Goal: Complete application form: Complete application form

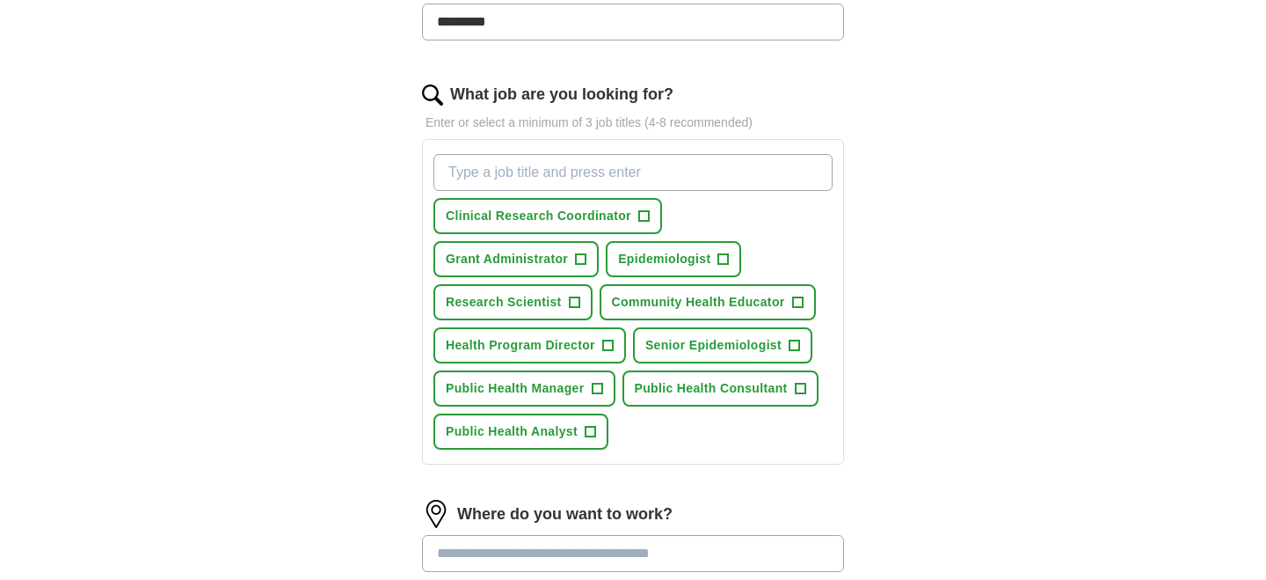
scroll to position [511, 0]
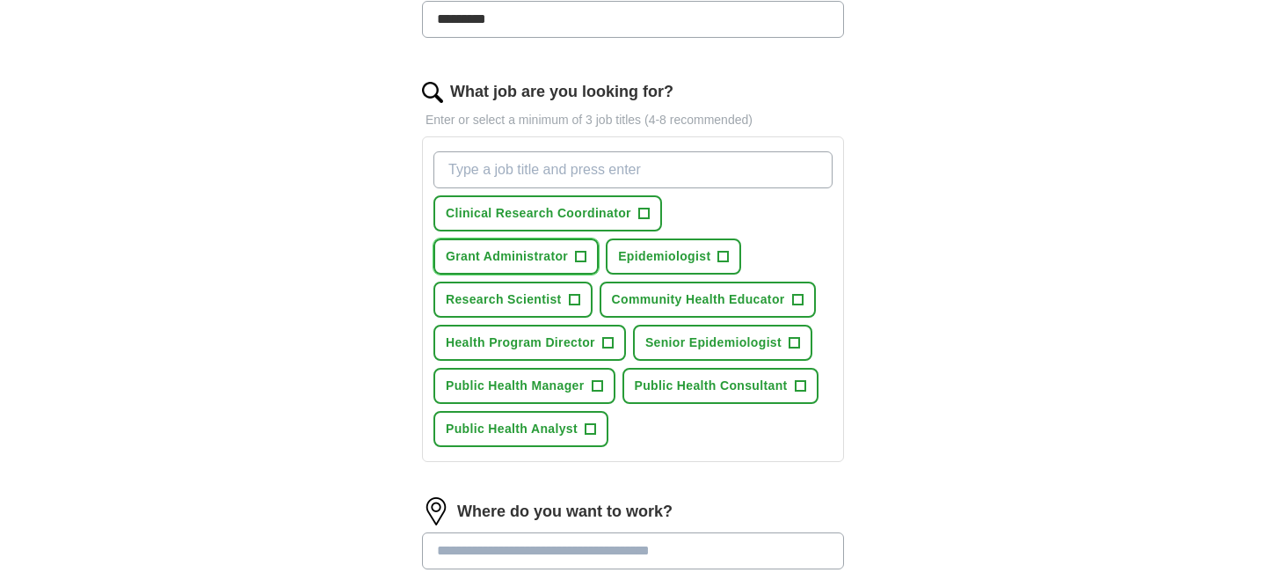
click at [585, 256] on span "+" at bounding box center [581, 257] width 11 height 14
click at [644, 217] on span "+" at bounding box center [643, 214] width 11 height 14
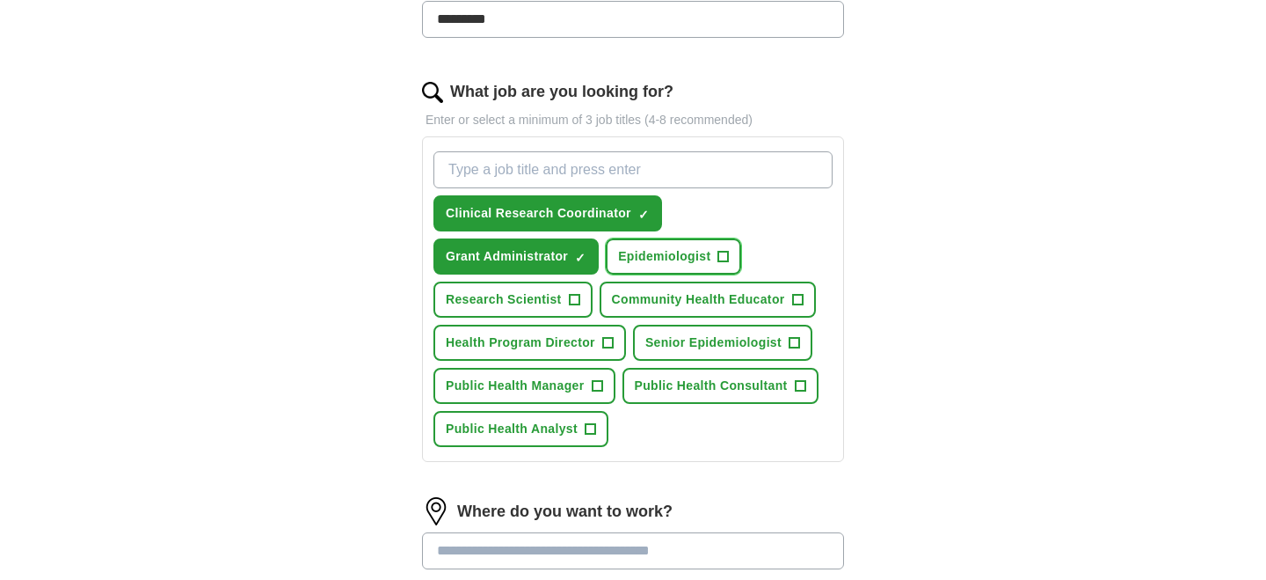
click at [719, 254] on span "+" at bounding box center [724, 257] width 11 height 14
click at [795, 296] on span "+" at bounding box center [797, 300] width 11 height 14
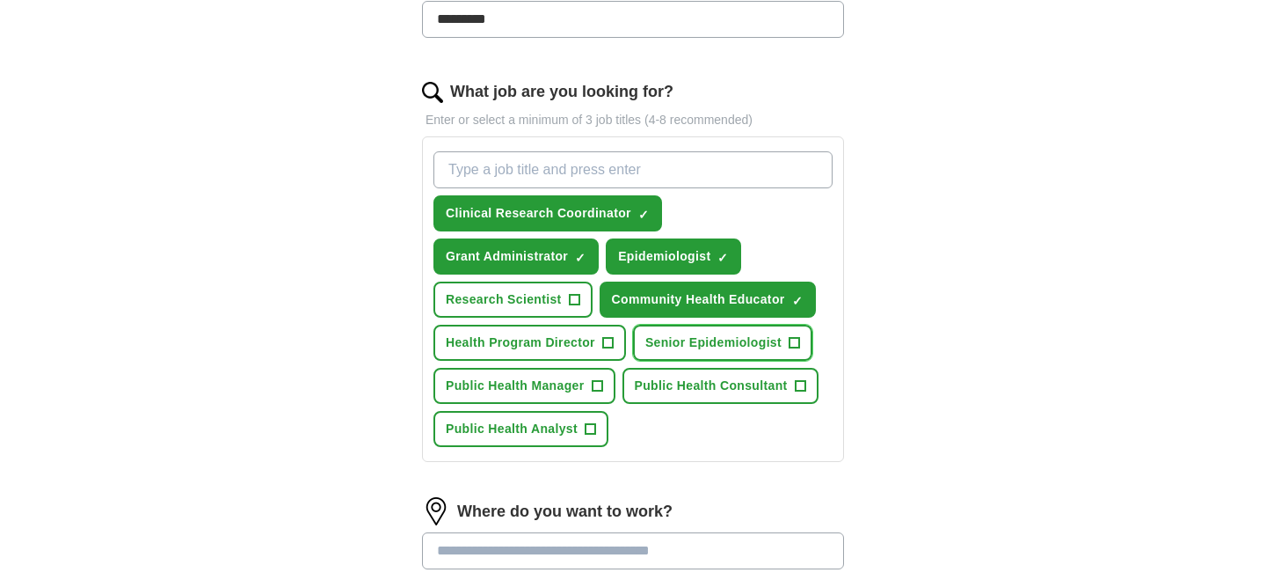
click at [797, 339] on span "+" at bounding box center [795, 343] width 11 height 14
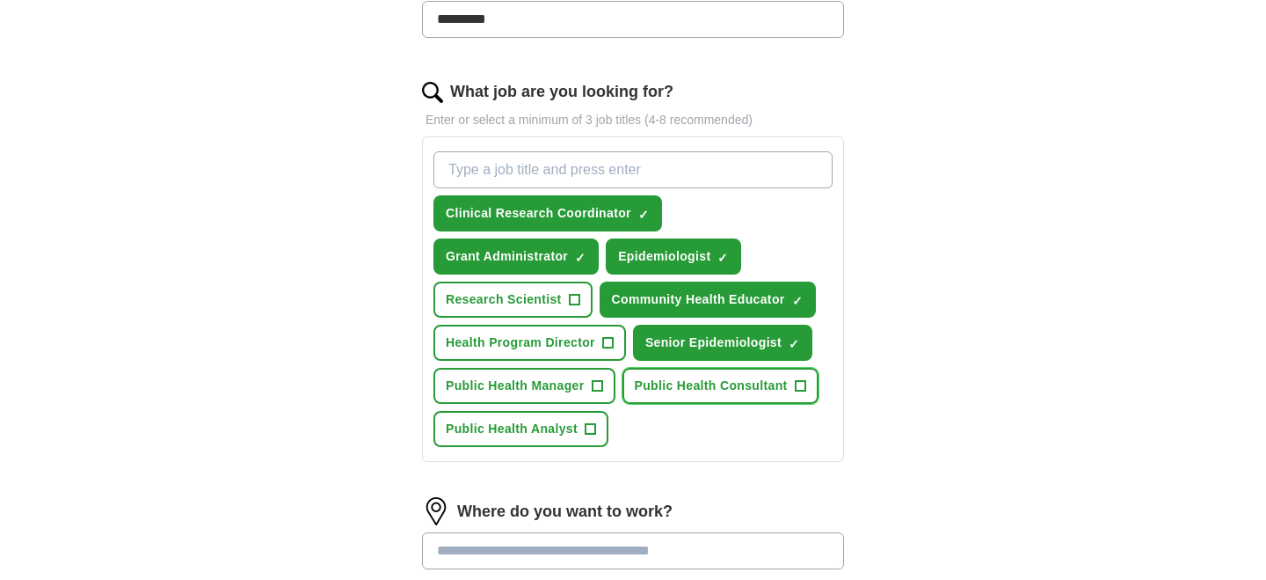
click at [808, 382] on button "Public Health Consultant +" at bounding box center [721, 386] width 196 height 36
click at [587, 424] on span "+" at bounding box center [590, 429] width 11 height 14
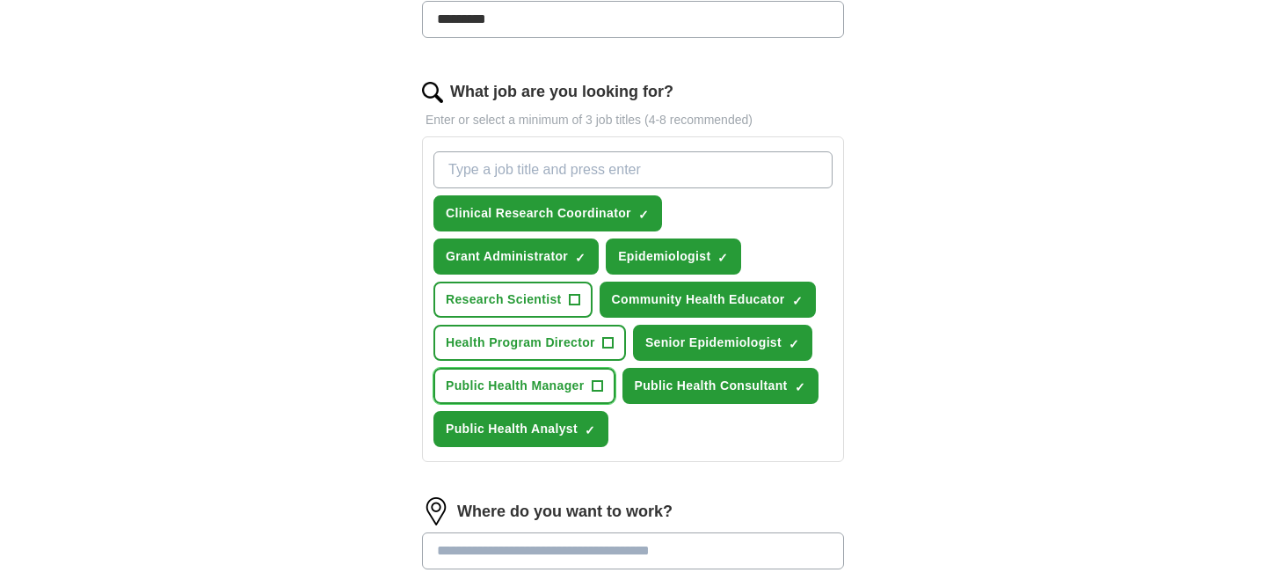
click at [601, 388] on span "+" at bounding box center [597, 386] width 11 height 14
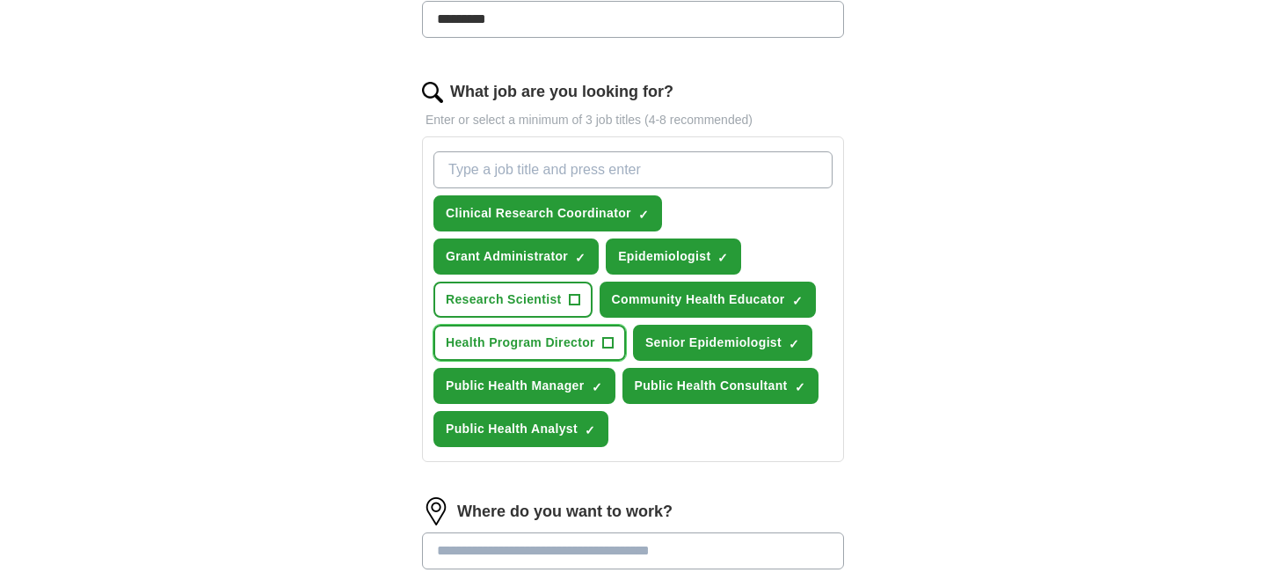
click at [617, 346] on button "Health Program Director +" at bounding box center [530, 343] width 193 height 36
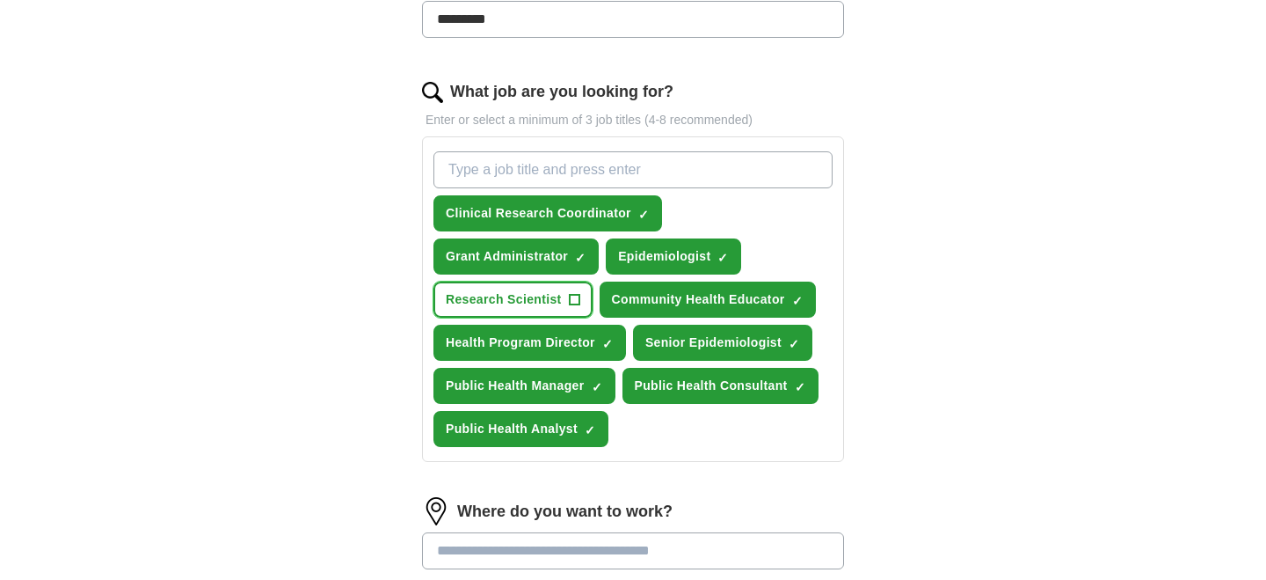
click at [573, 300] on span "+" at bounding box center [574, 300] width 11 height 14
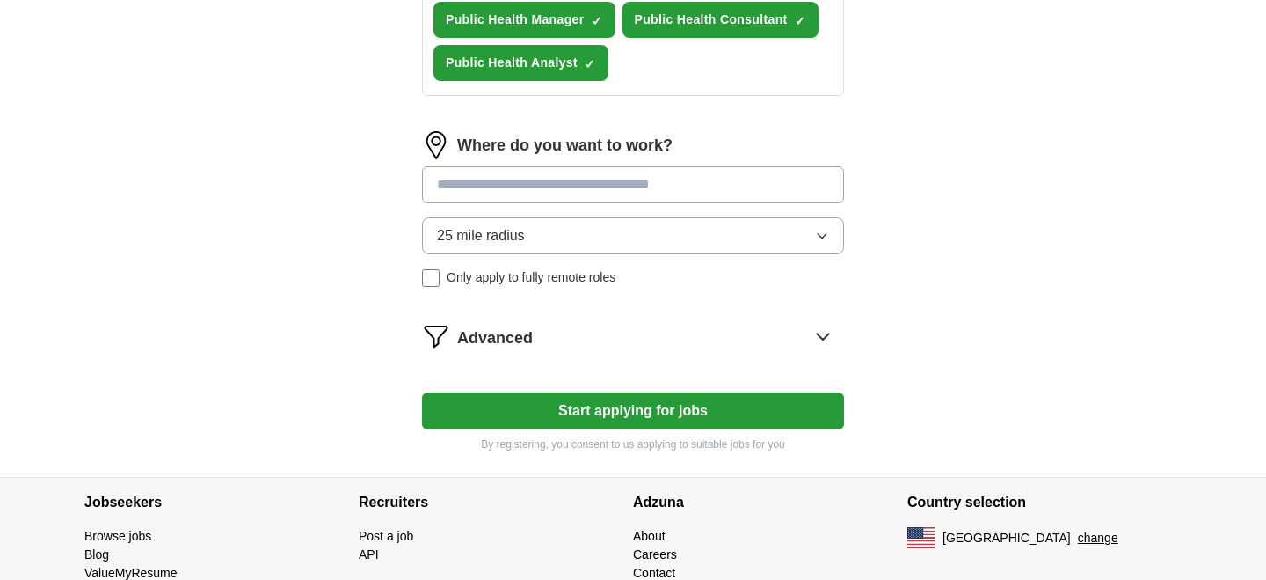
scroll to position [882, 0]
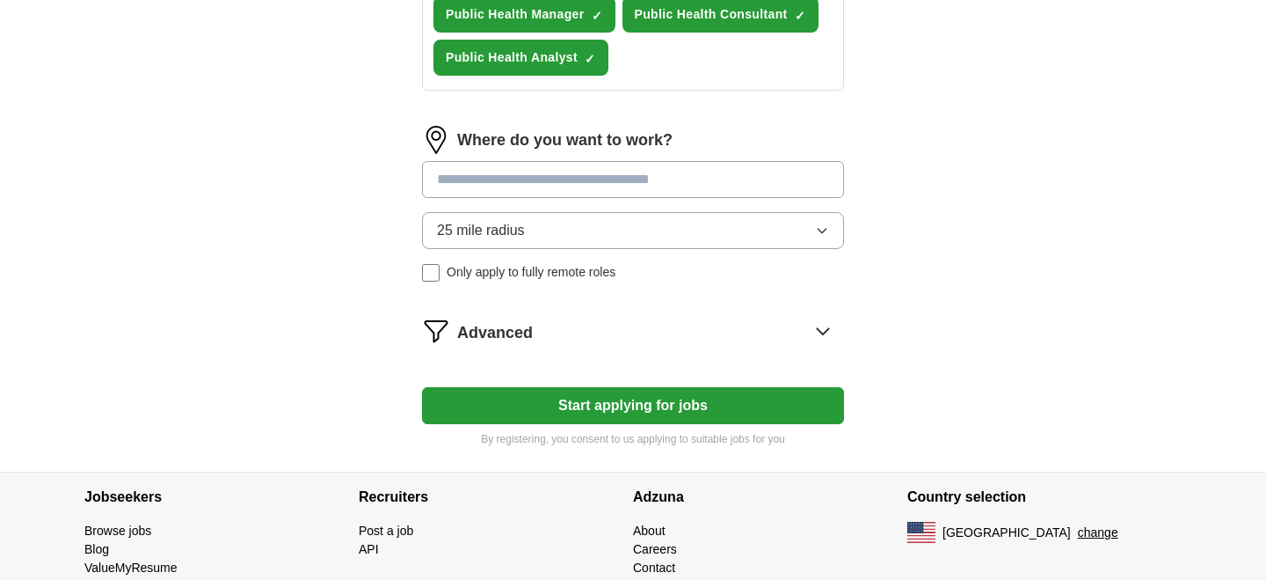
click at [825, 237] on icon "button" at bounding box center [822, 230] width 14 height 14
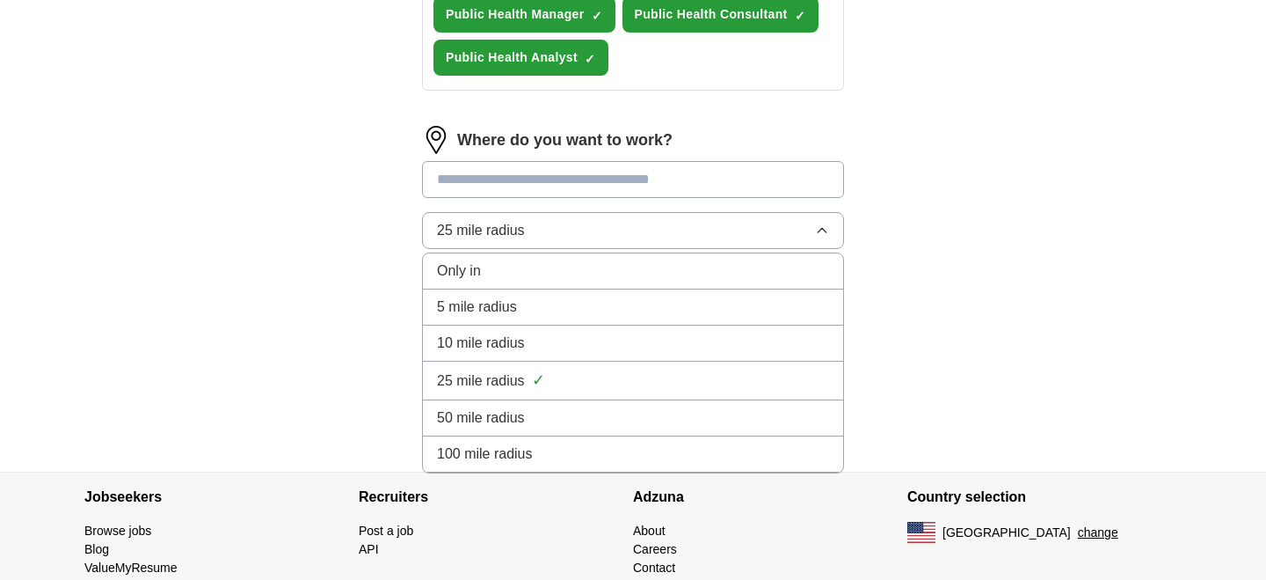
click at [653, 453] on div "100 mile radius" at bounding box center [633, 453] width 392 height 21
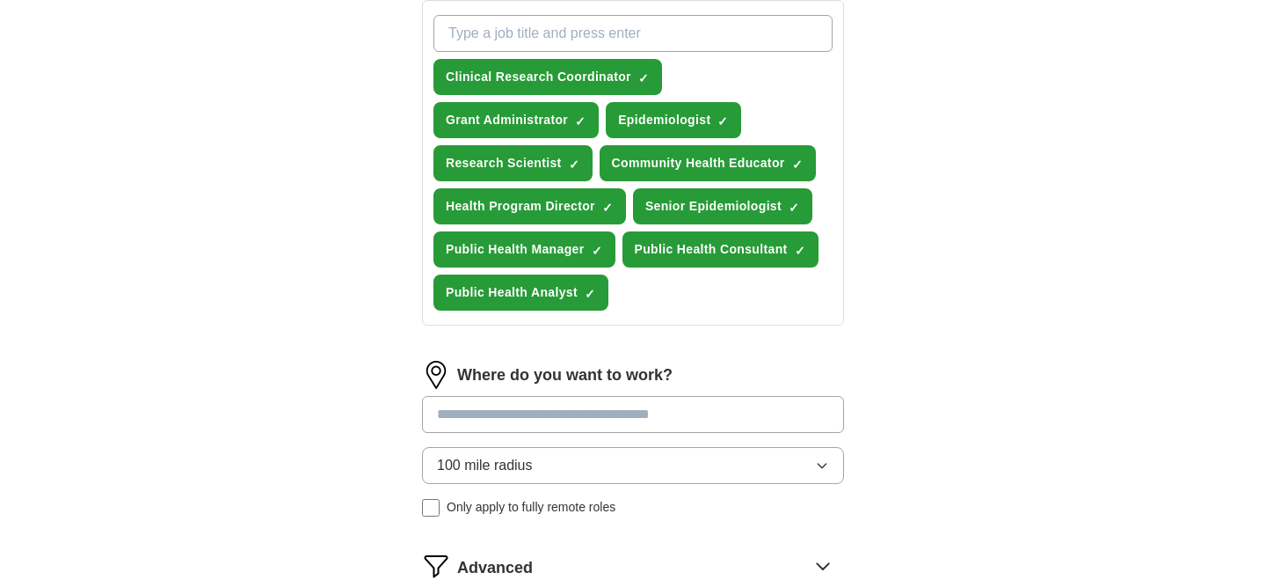
scroll to position [645, 0]
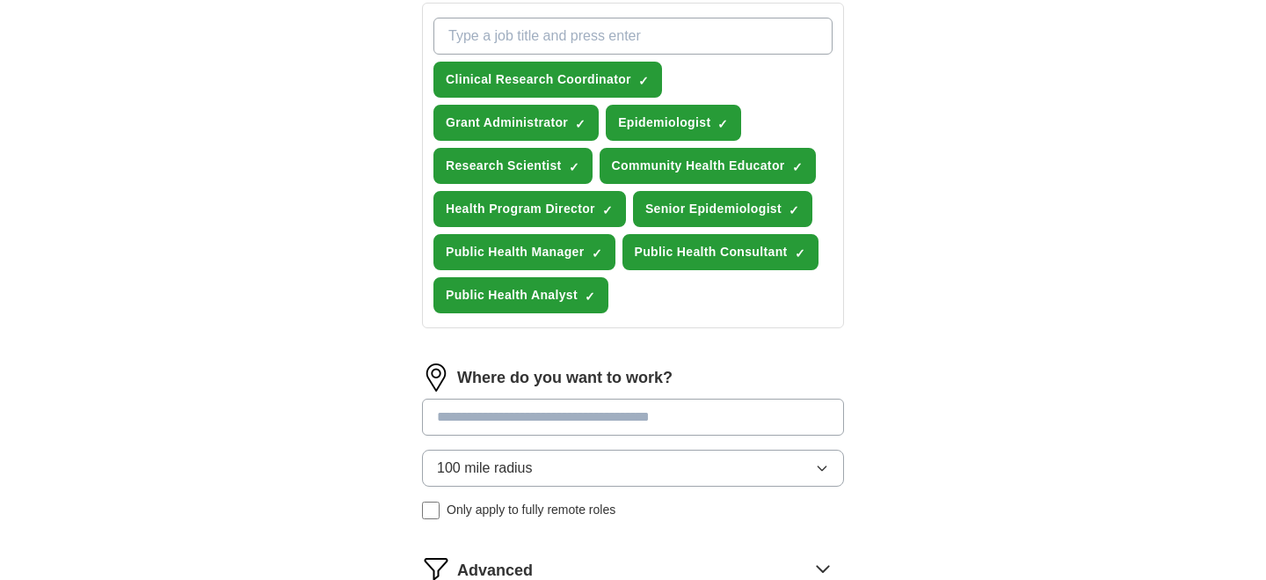
click at [595, 41] on input "What job are you looking for?" at bounding box center [633, 36] width 399 height 37
type input "clinical research"
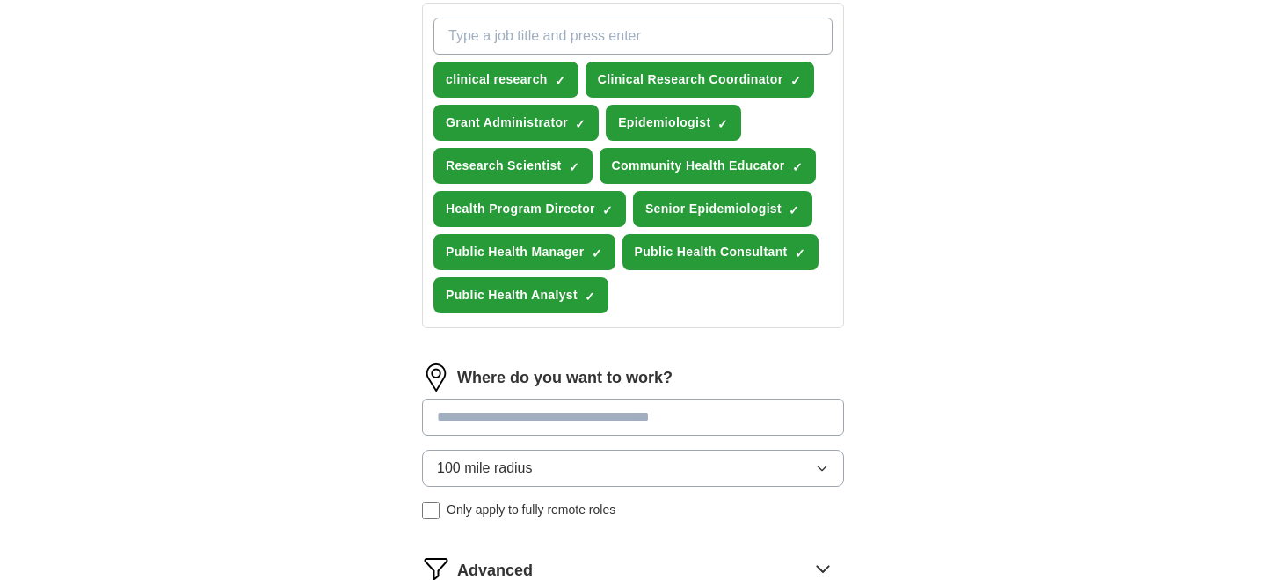
click at [467, 47] on input "What job are you looking for?" at bounding box center [633, 36] width 399 height 37
type input "public health lecturer"
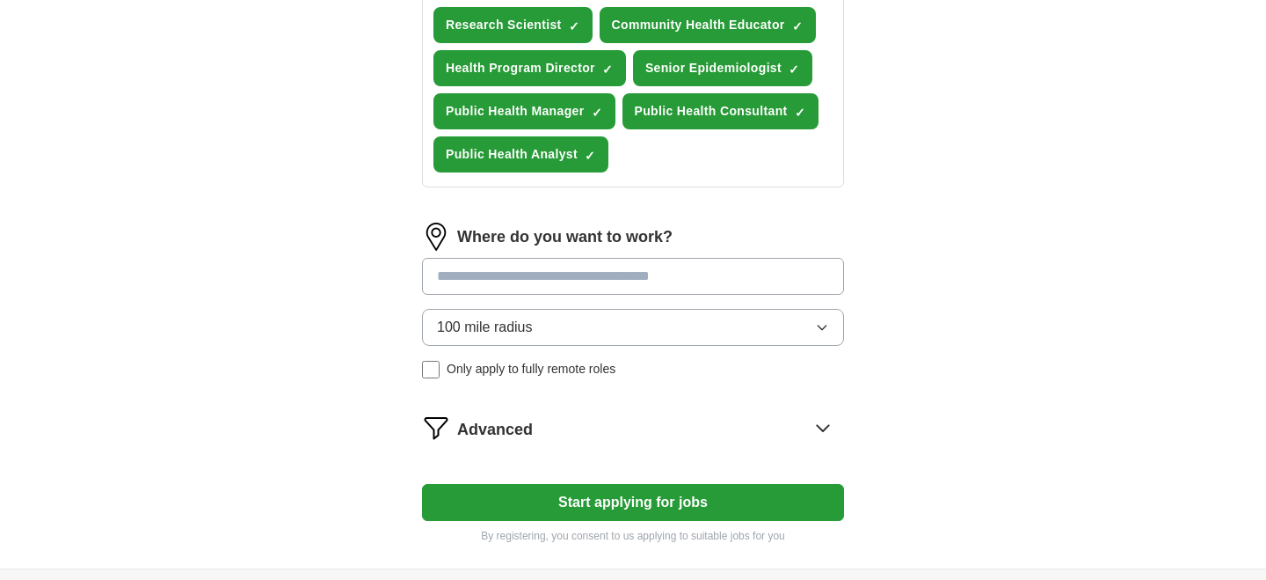
scroll to position [860, 0]
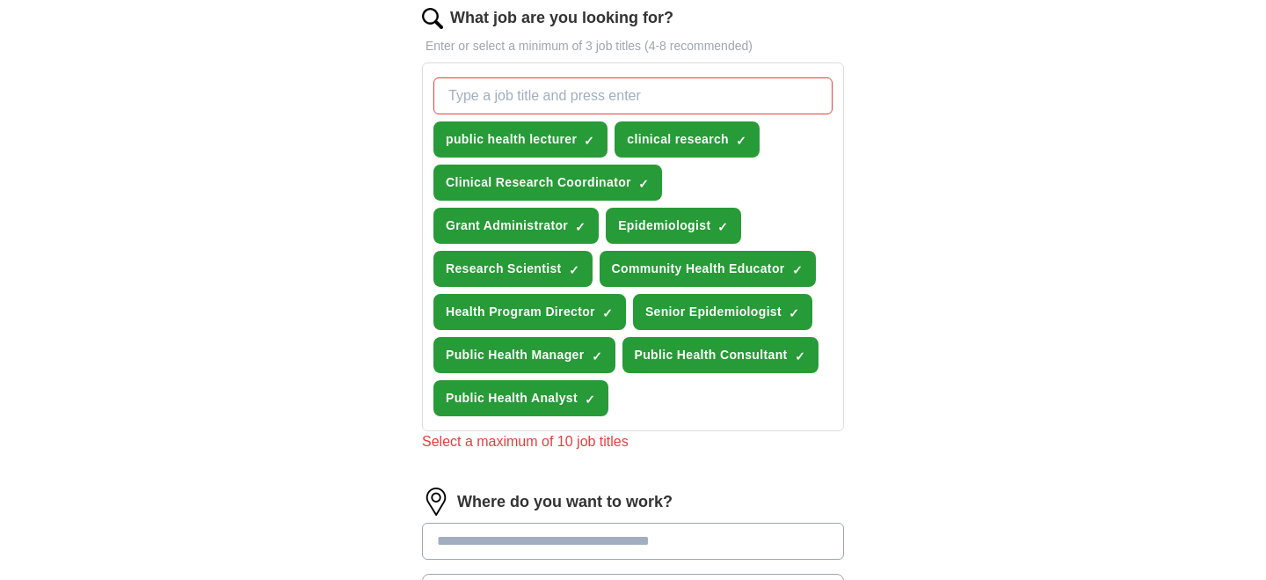
scroll to position [579, 0]
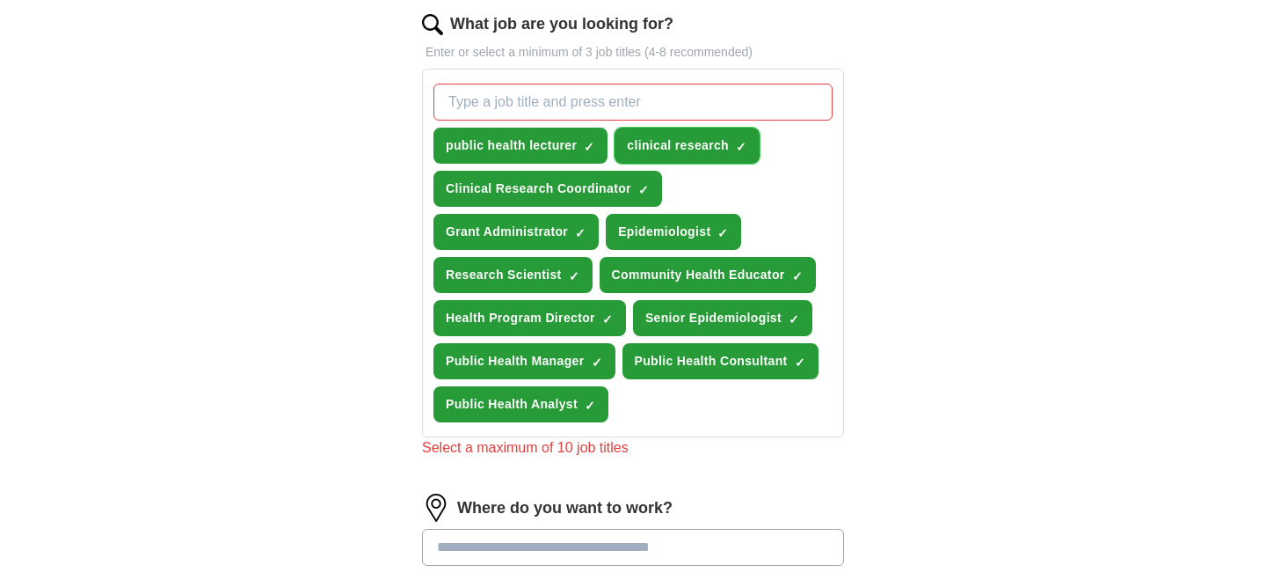
click at [0, 0] on span "×" at bounding box center [0, 0] width 0 height 0
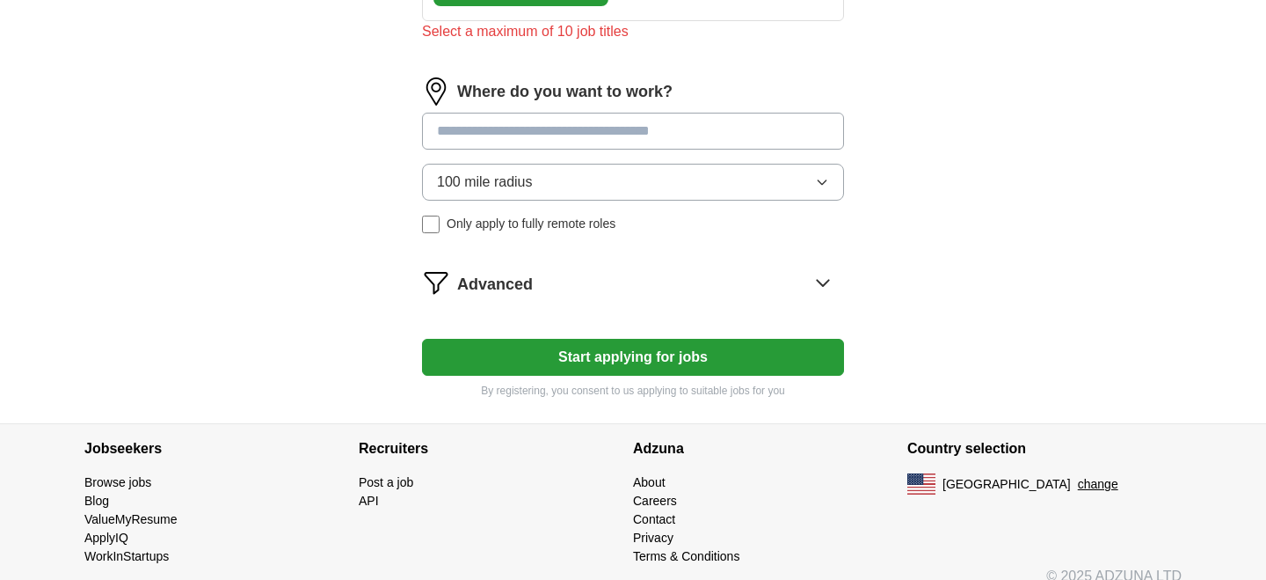
scroll to position [1016, 0]
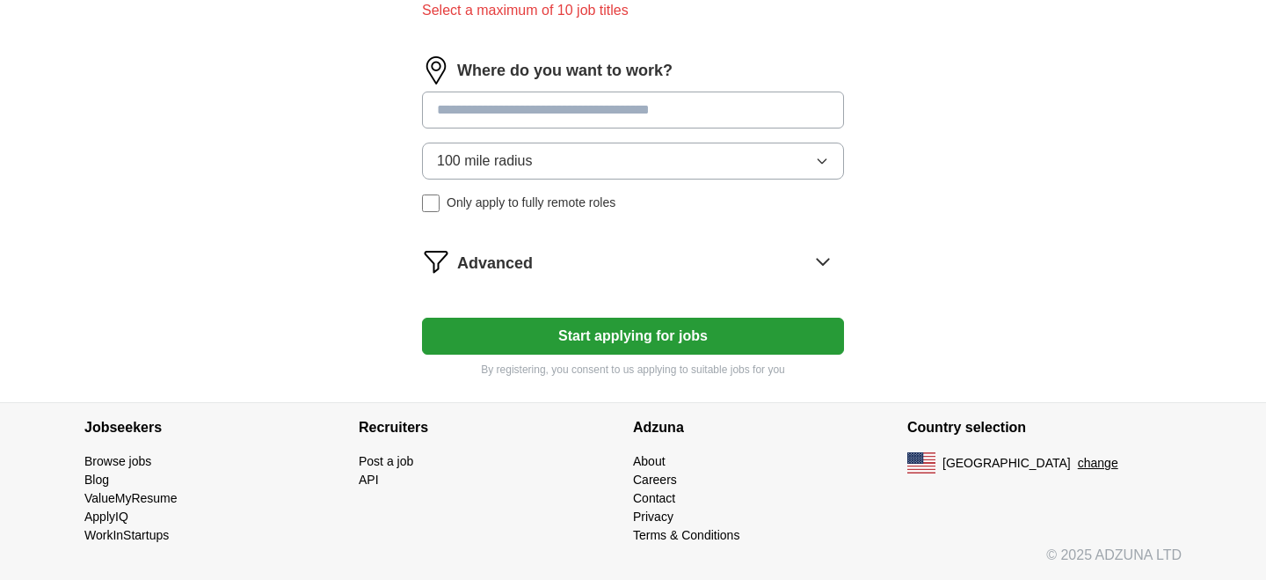
click at [705, 336] on button "Start applying for jobs" at bounding box center [633, 335] width 422 height 37
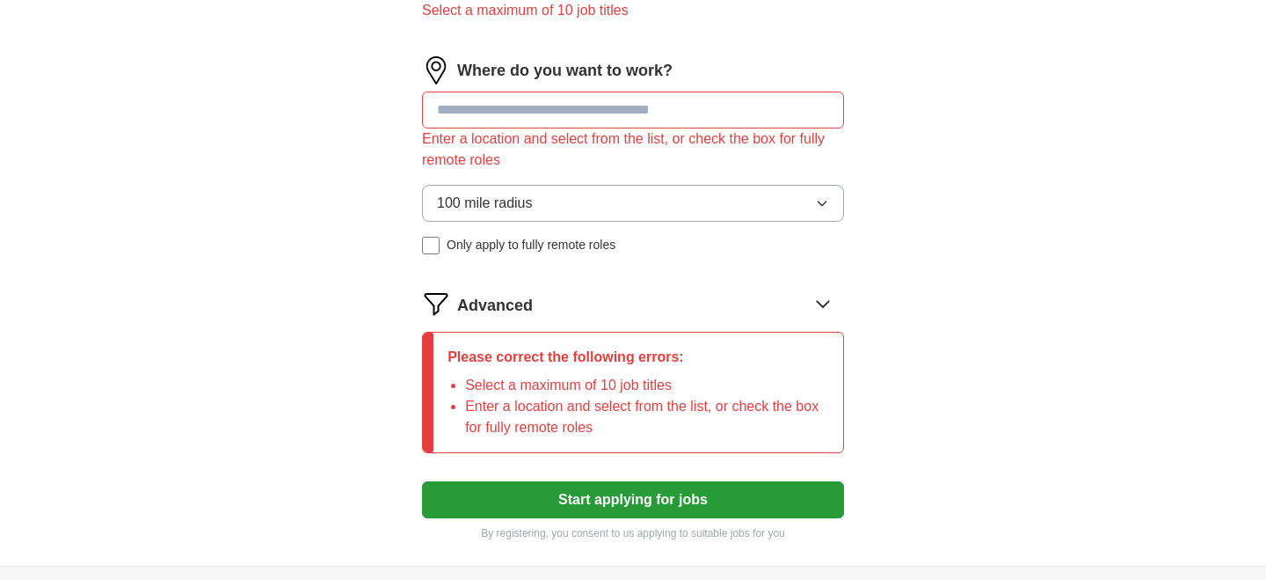
click at [582, 113] on input at bounding box center [633, 109] width 422 height 37
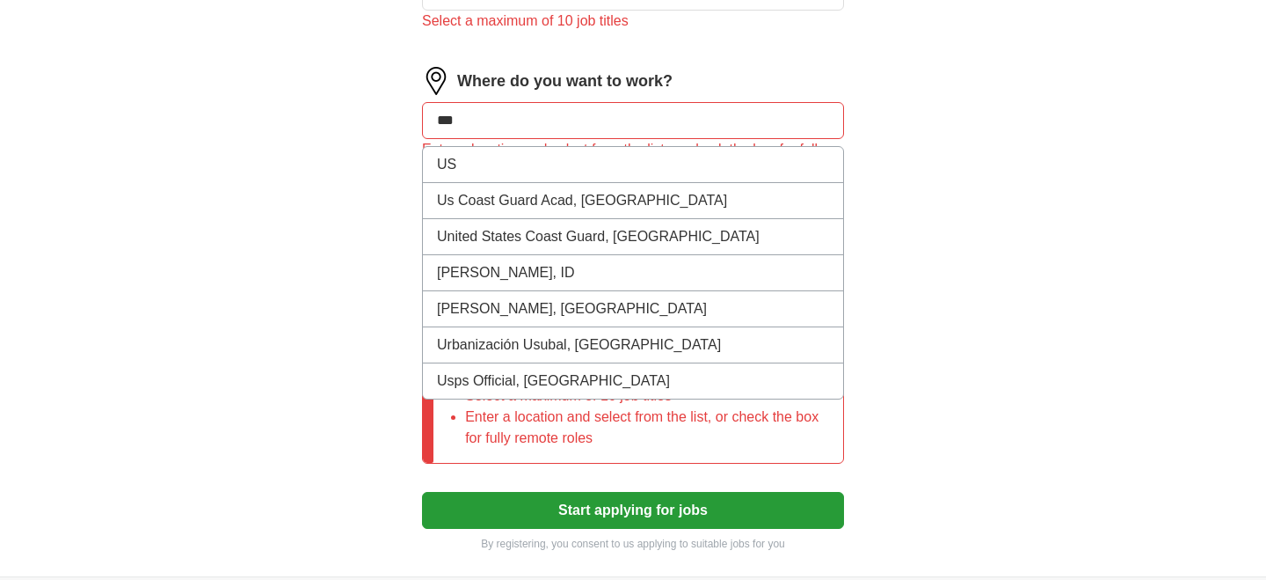
scroll to position [945, 0]
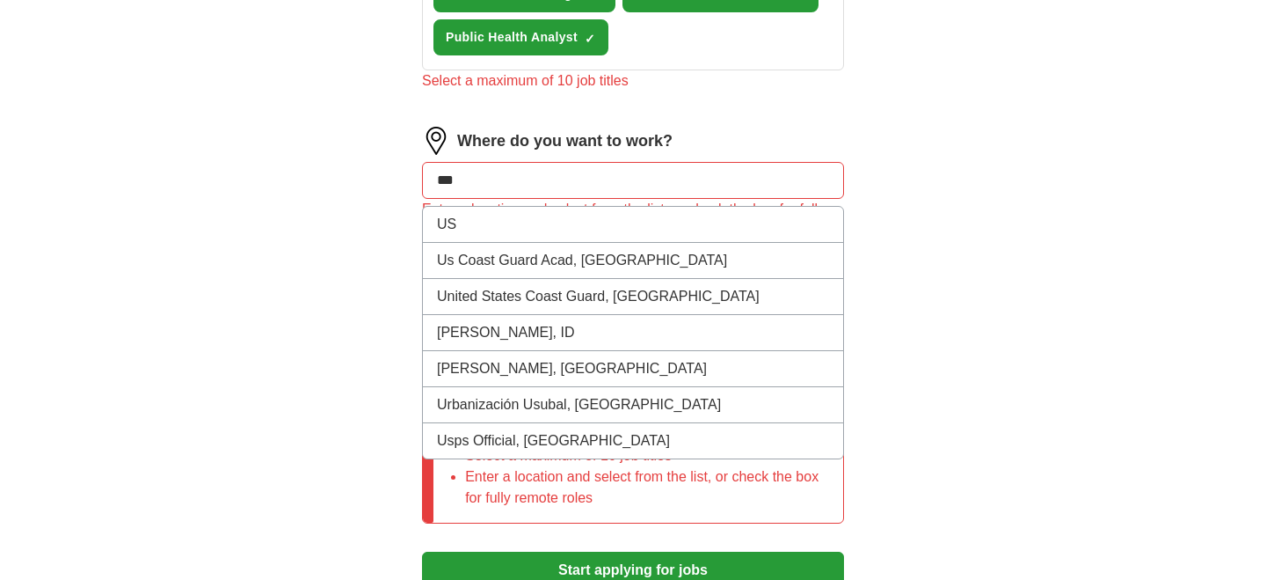
type input "***"
click at [553, 175] on input "***" at bounding box center [633, 180] width 422 height 37
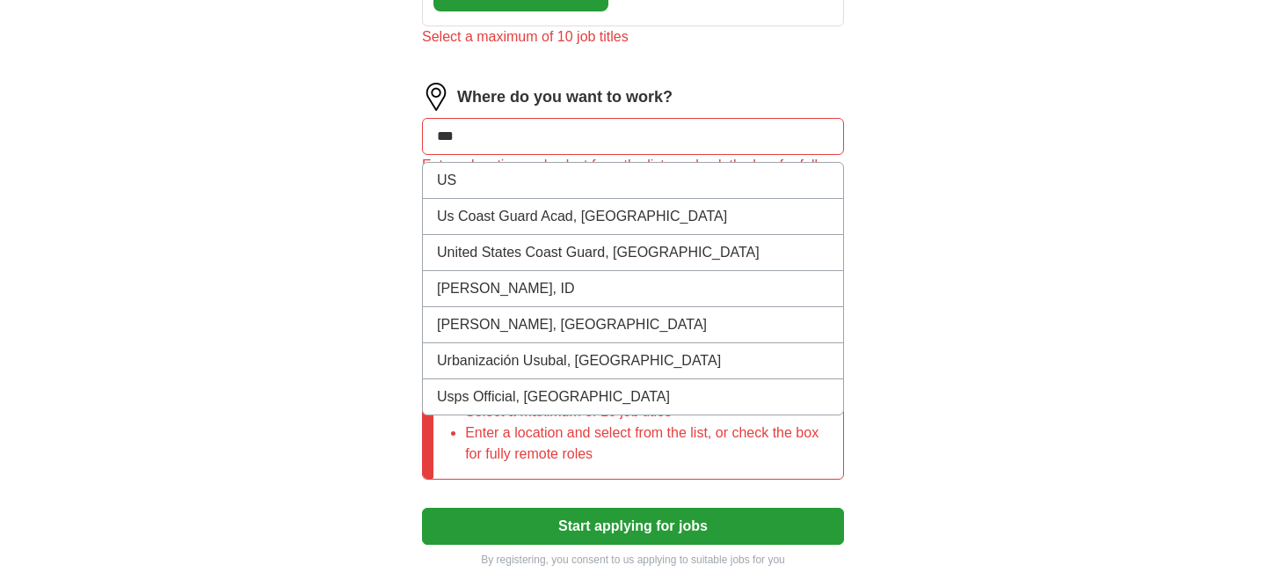
scroll to position [976, 0]
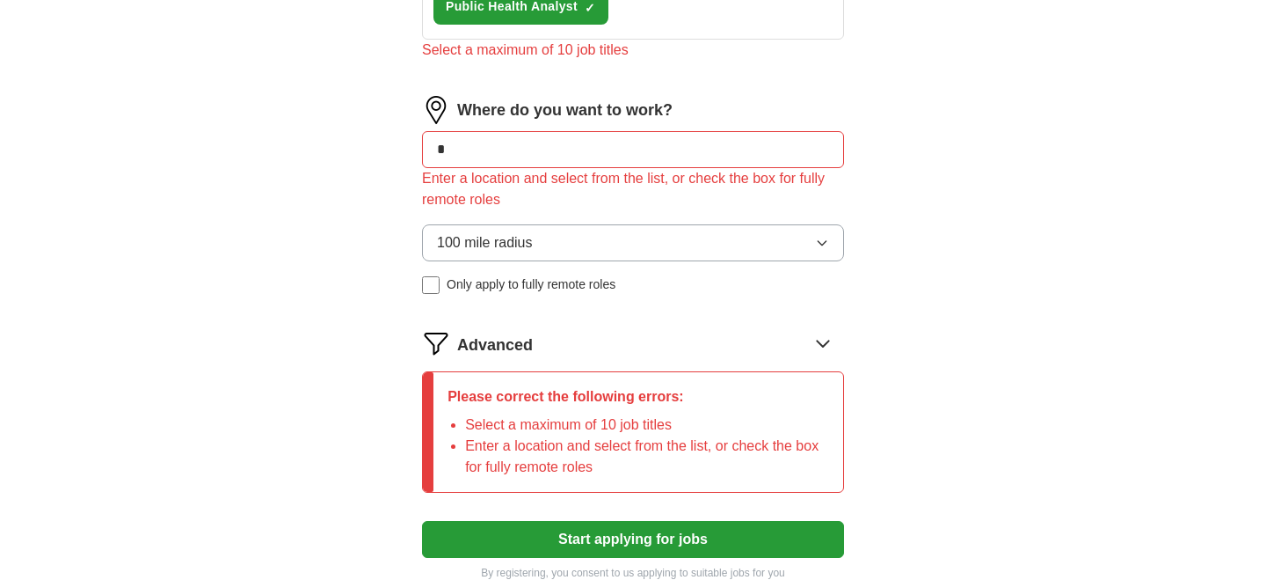
type input "**"
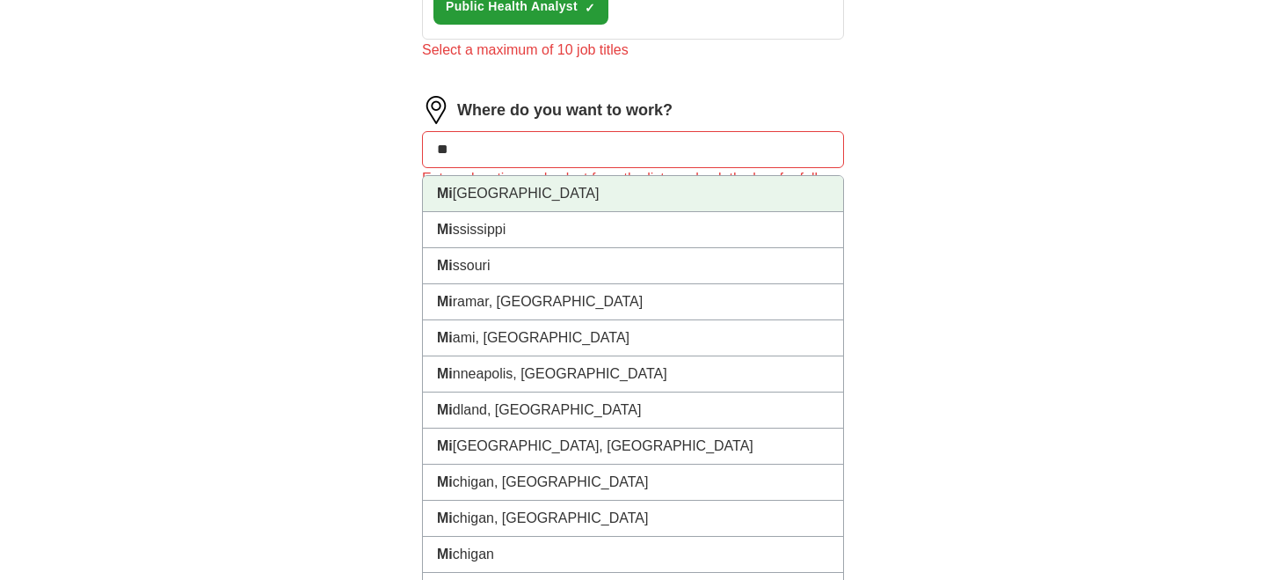
click at [681, 196] on li "Mi nnesota" at bounding box center [633, 194] width 420 height 36
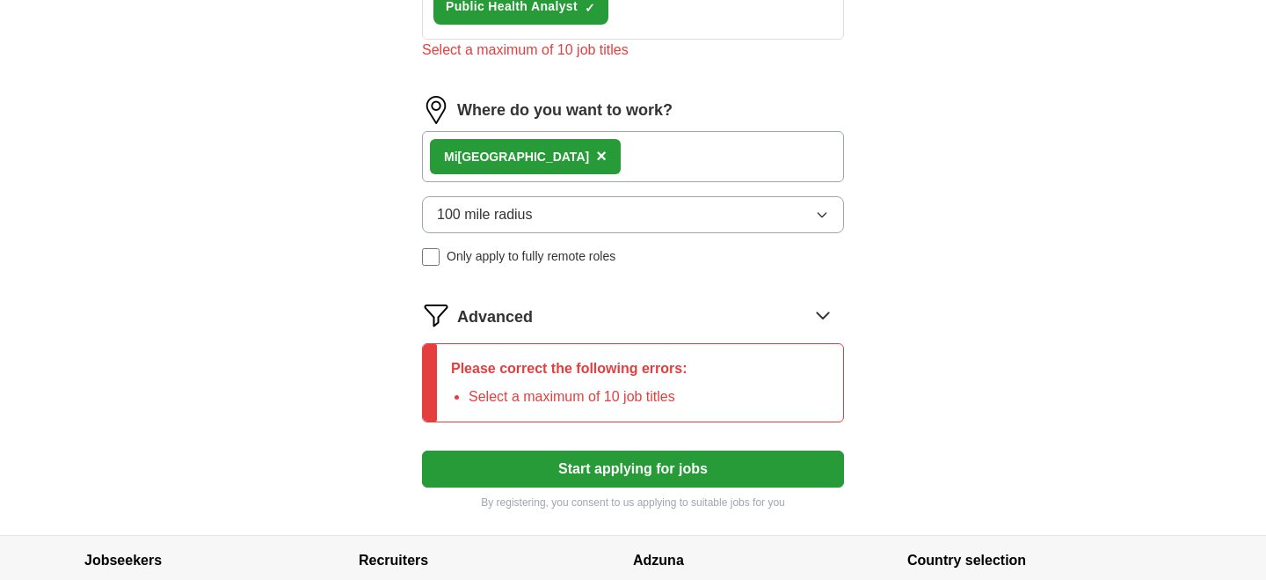
click at [670, 164] on div "Mi nnesota ×" at bounding box center [633, 156] width 422 height 51
click at [646, 157] on div "Mi nnesota ×" at bounding box center [633, 156] width 422 height 51
click at [569, 138] on div "Mi nnesota ×" at bounding box center [633, 156] width 422 height 51
click at [579, 154] on div "Mi nnesota ×" at bounding box center [633, 156] width 422 height 51
click at [572, 153] on div "Mi nnesota ×" at bounding box center [633, 156] width 422 height 51
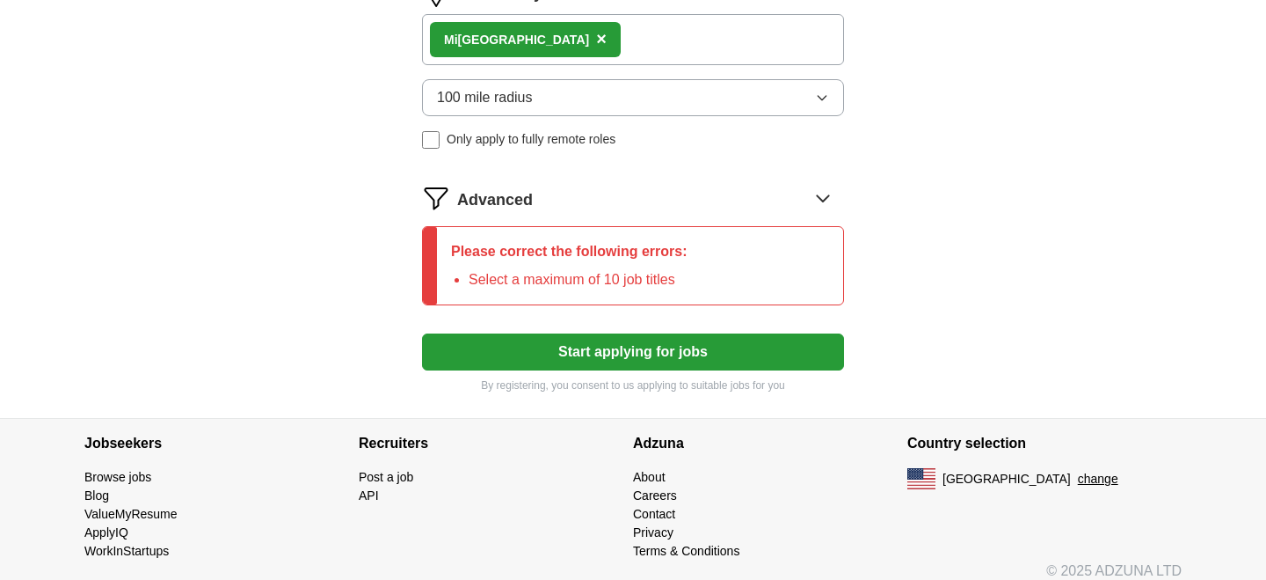
scroll to position [1109, 0]
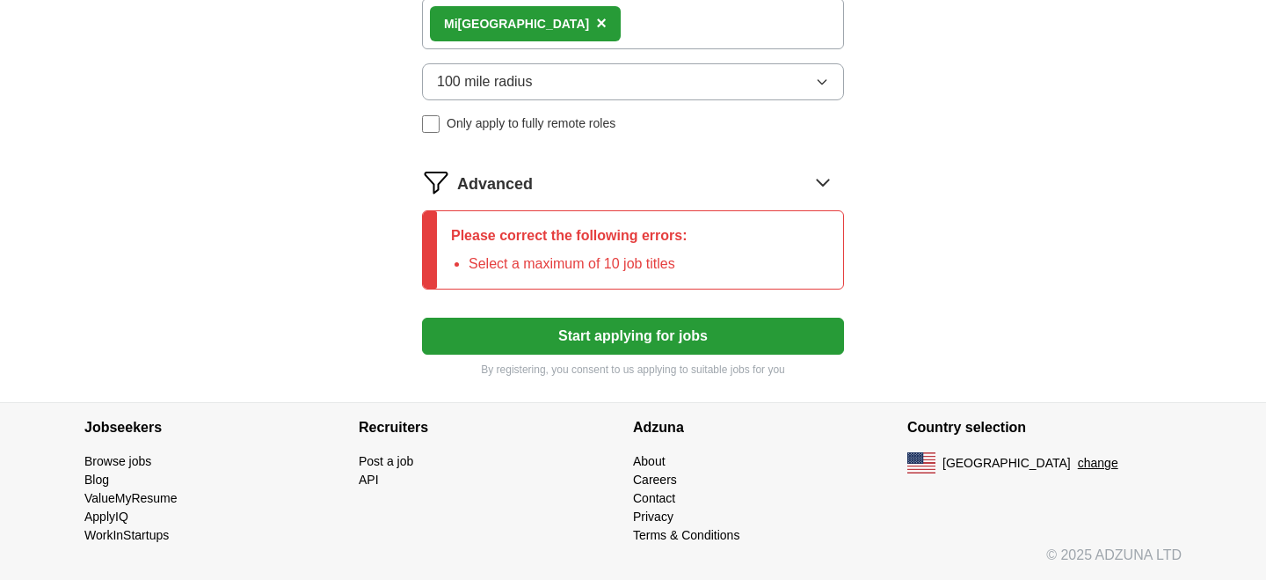
click at [602, 347] on button "Start applying for jobs" at bounding box center [633, 335] width 422 height 37
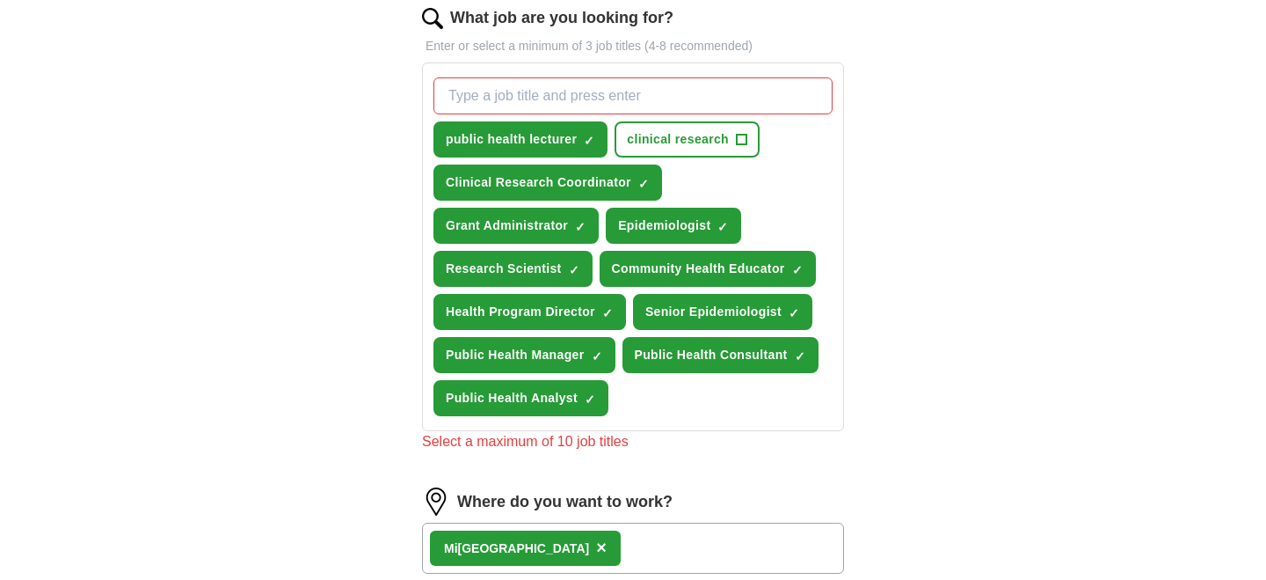
scroll to position [582, 0]
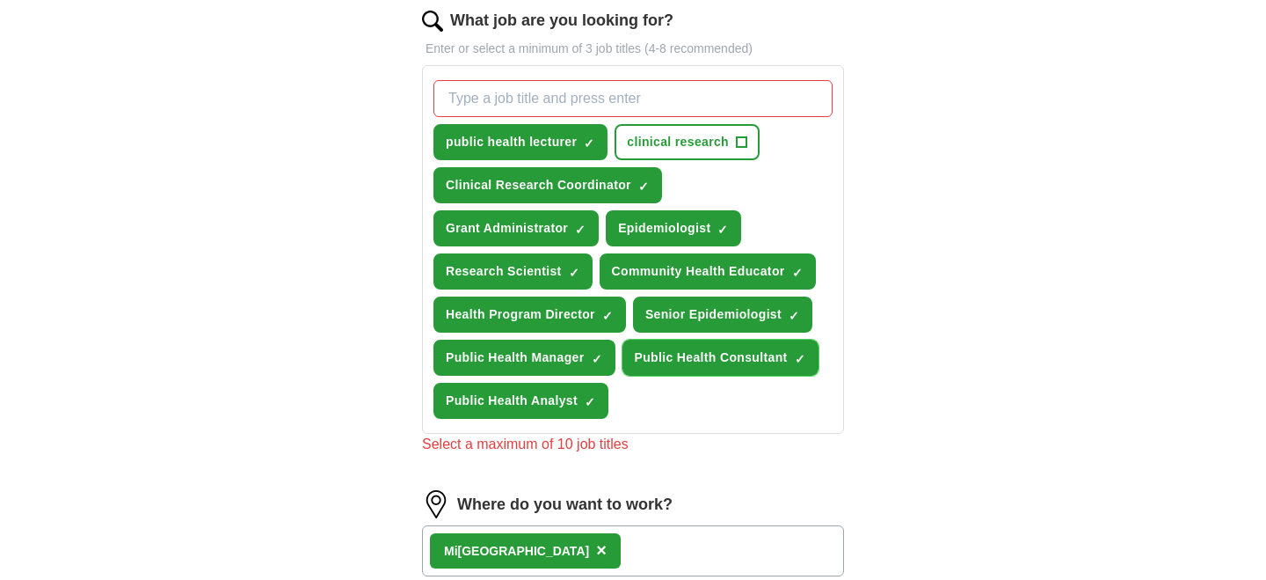
click at [0, 0] on span "×" at bounding box center [0, 0] width 0 height 0
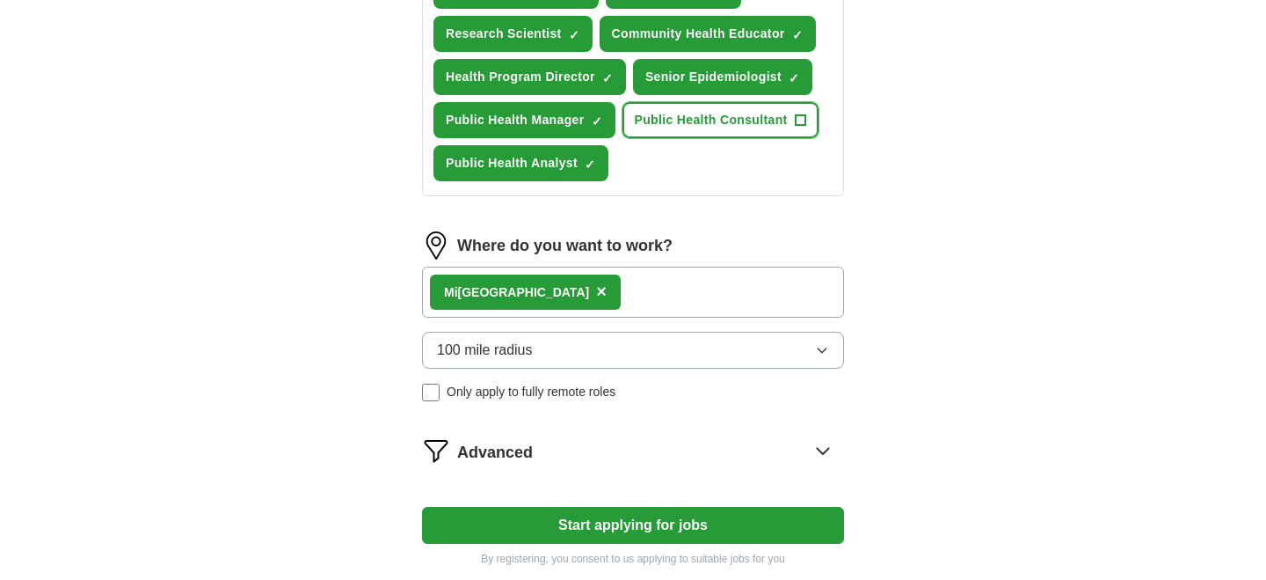
scroll to position [1009, 0]
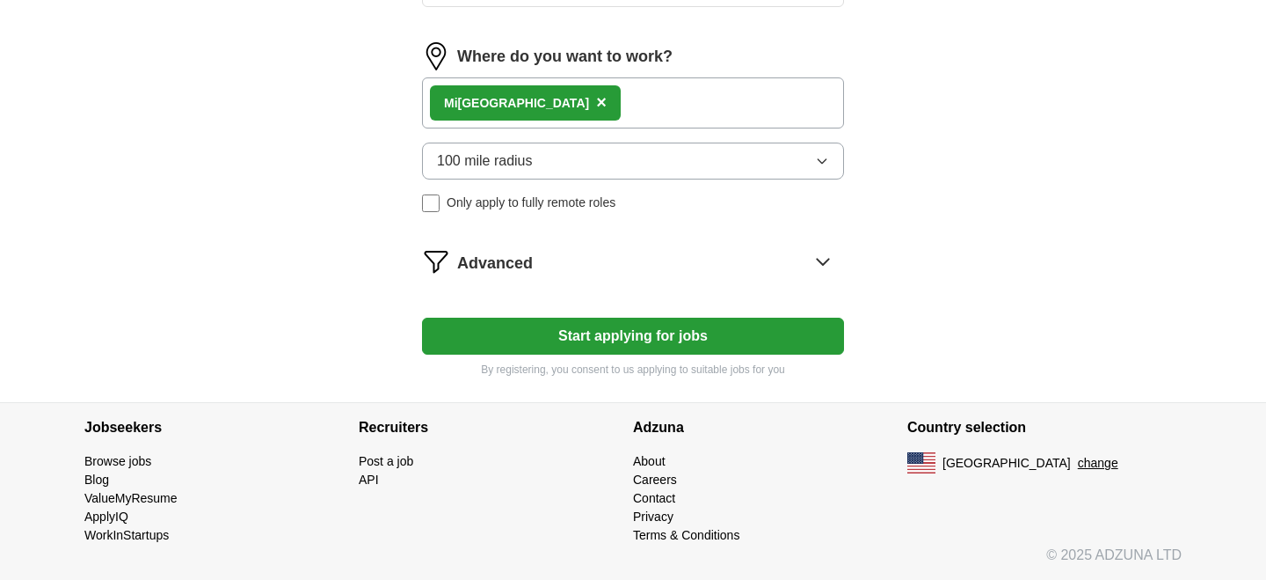
click at [710, 336] on button "Start applying for jobs" at bounding box center [633, 335] width 422 height 37
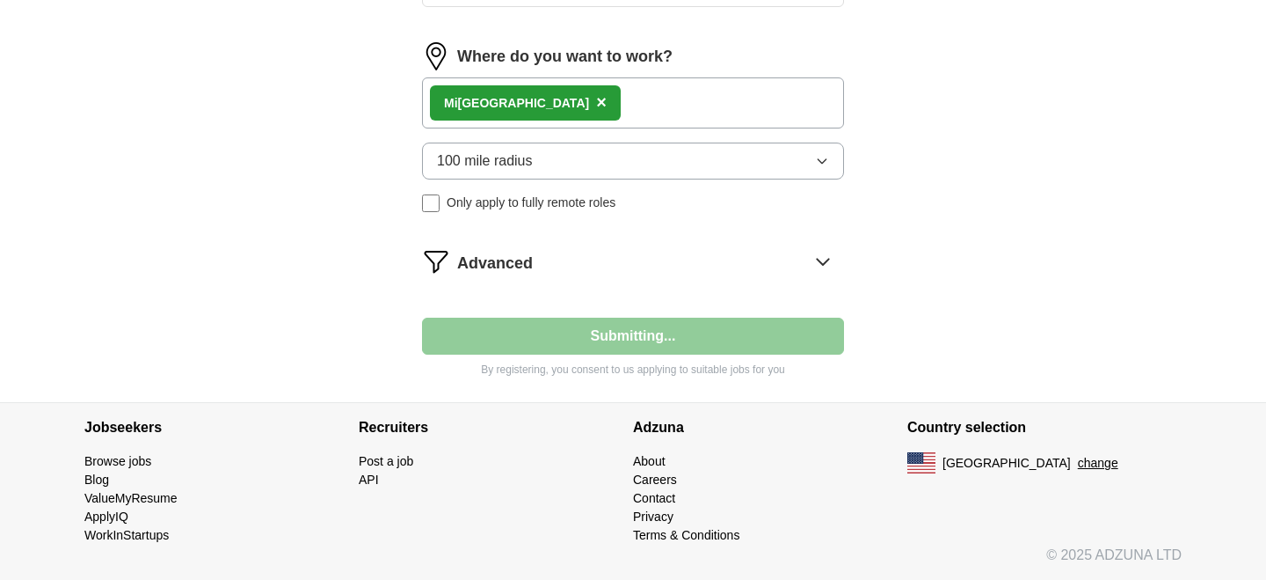
select select "**"
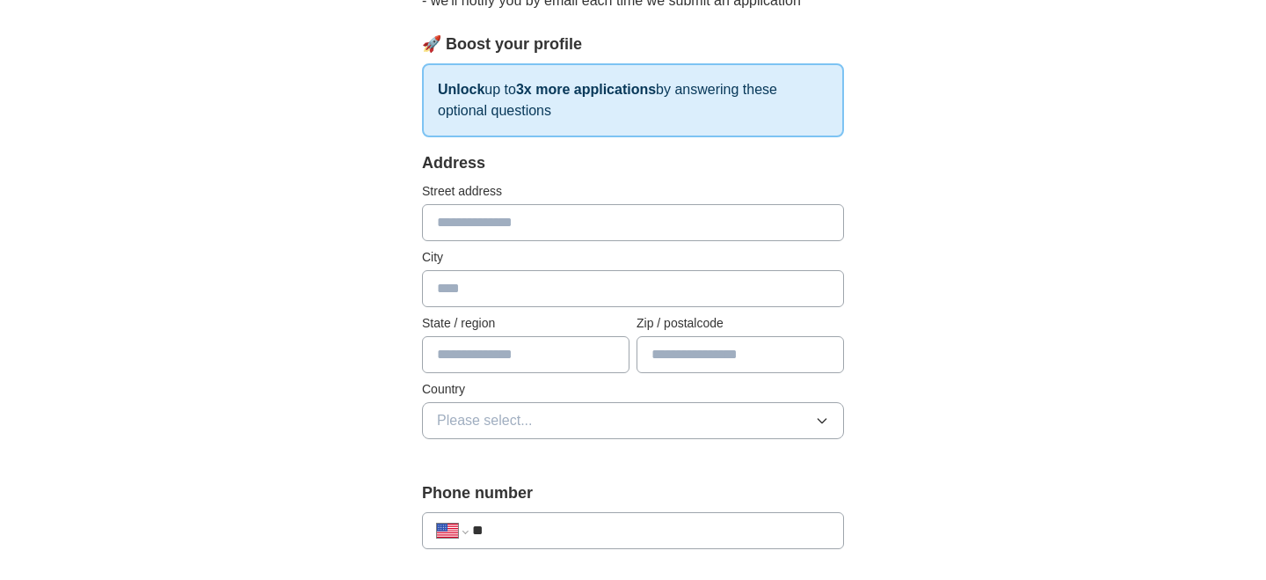
scroll to position [251, 0]
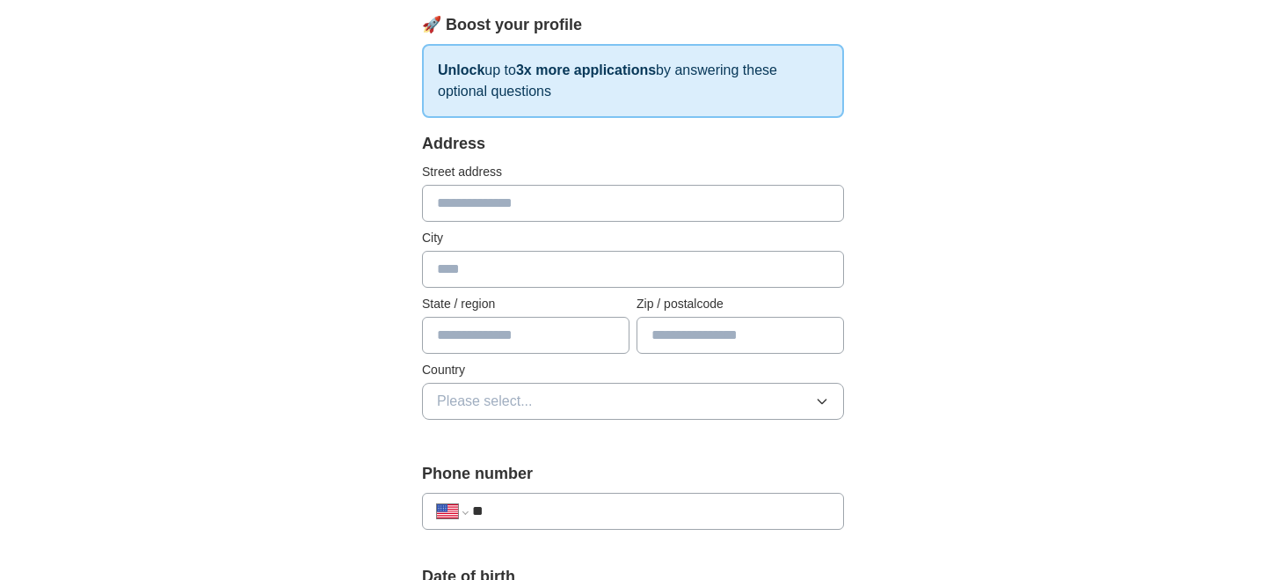
click at [527, 201] on input "text" at bounding box center [633, 203] width 422 height 37
type input "**********"
type input "**"
type input "*****"
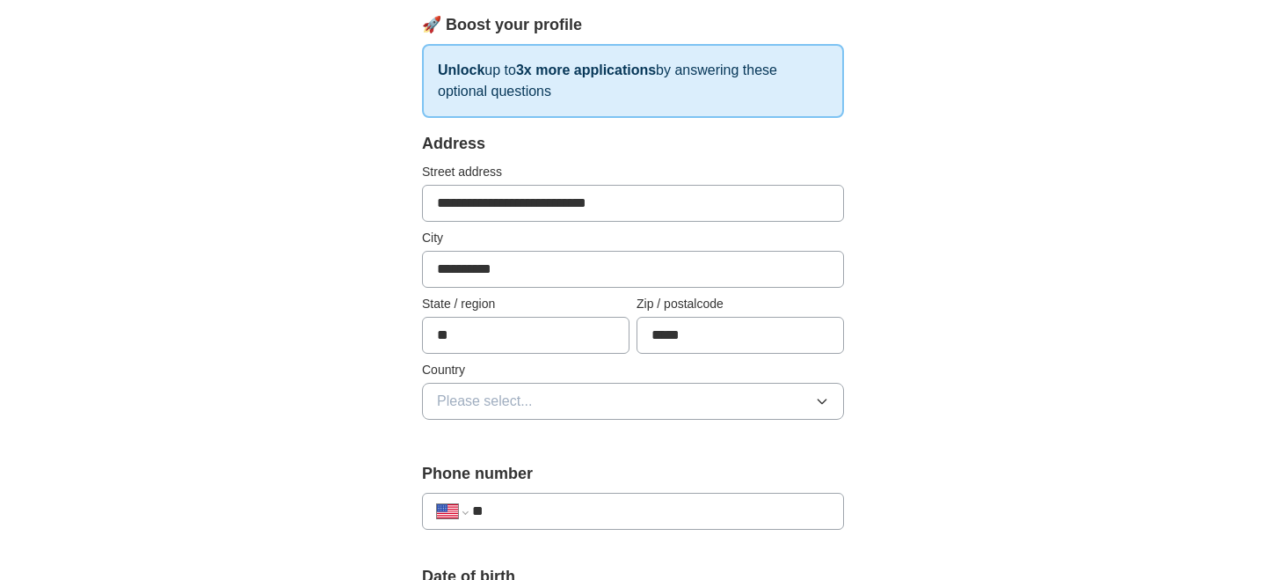
click at [660, 202] on input "**********" at bounding box center [633, 203] width 422 height 37
type input "**********"
click at [776, 400] on button "Please select..." at bounding box center [633, 401] width 422 height 37
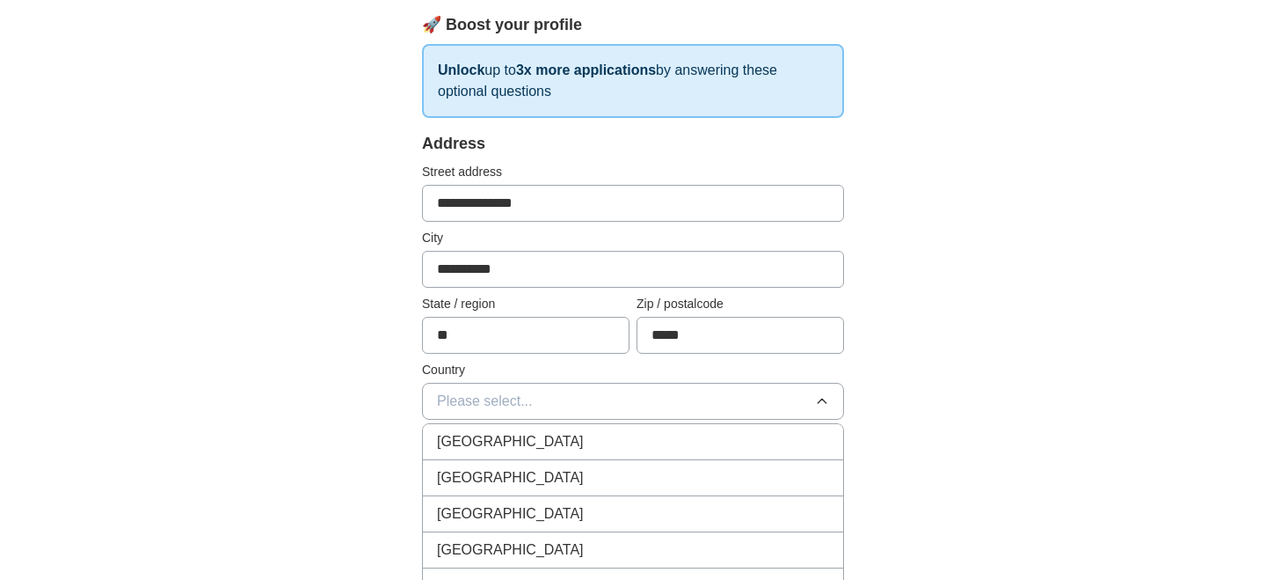
click at [765, 488] on li "[GEOGRAPHIC_DATA]" at bounding box center [633, 478] width 420 height 36
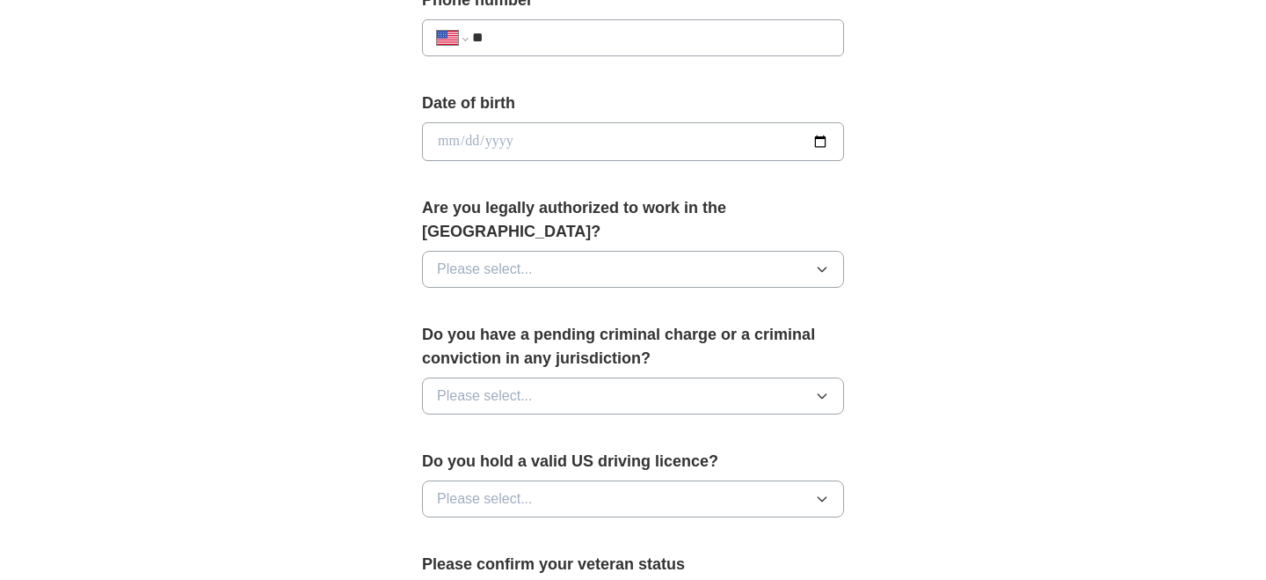
scroll to position [1229, 0]
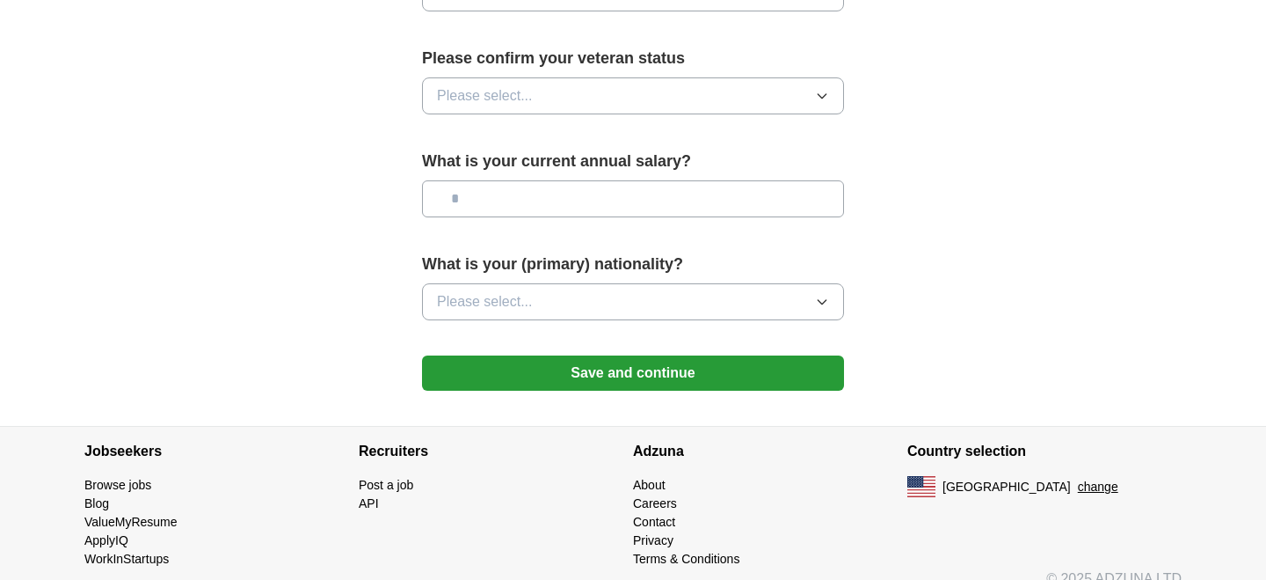
click at [673, 355] on button "Save and continue" at bounding box center [633, 372] width 422 height 35
